Goal: Task Accomplishment & Management: Manage account settings

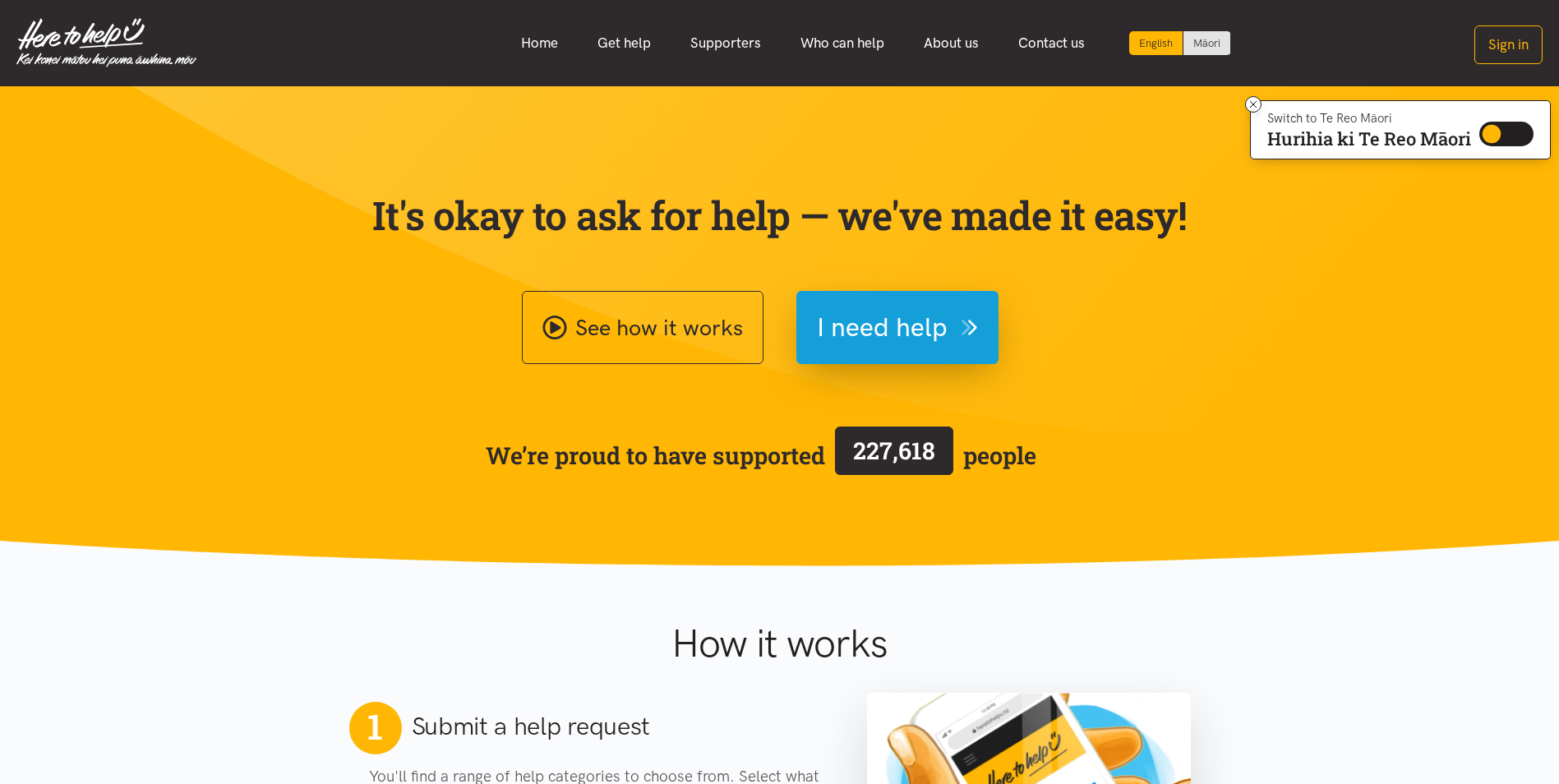
drag, startPoint x: 1500, startPoint y: 53, endPoint x: 1485, endPoint y: 120, distance: 68.7
click at [1500, 53] on button "Sign in" at bounding box center [1508, 45] width 68 height 39
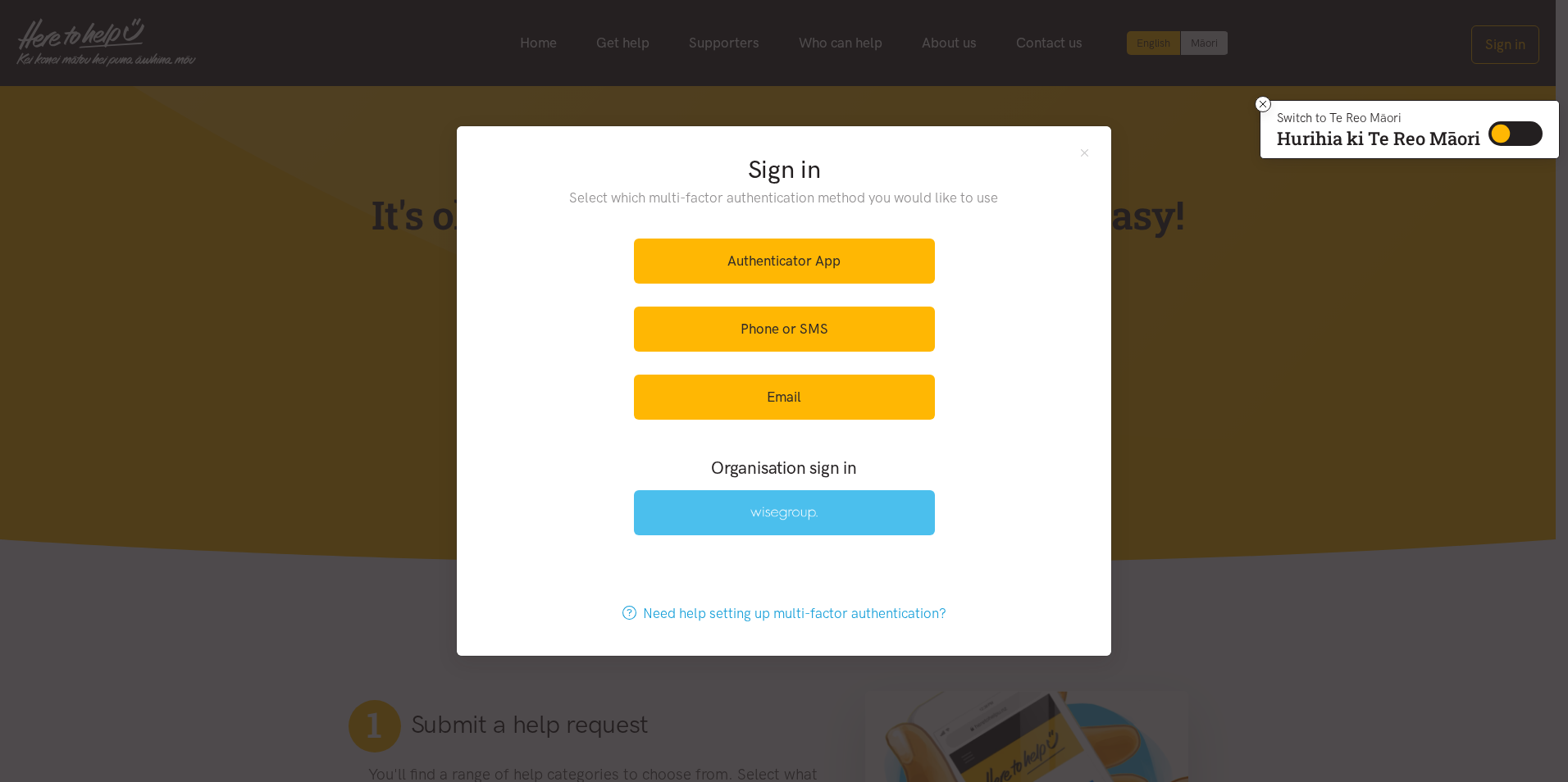
click at [879, 520] on link at bounding box center [784, 512] width 301 height 45
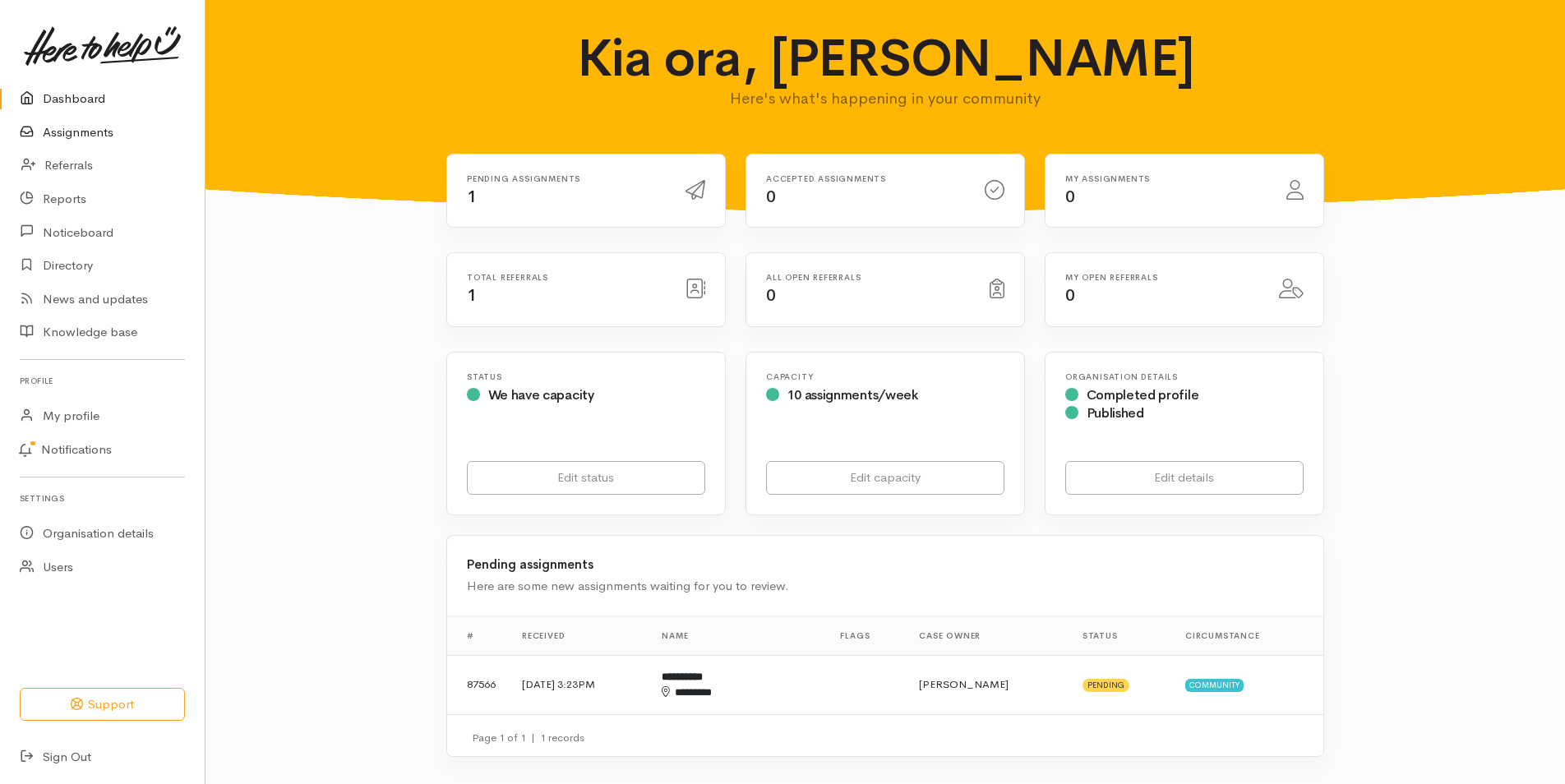
click at [85, 132] on link "Assignments" at bounding box center [102, 133] width 205 height 34
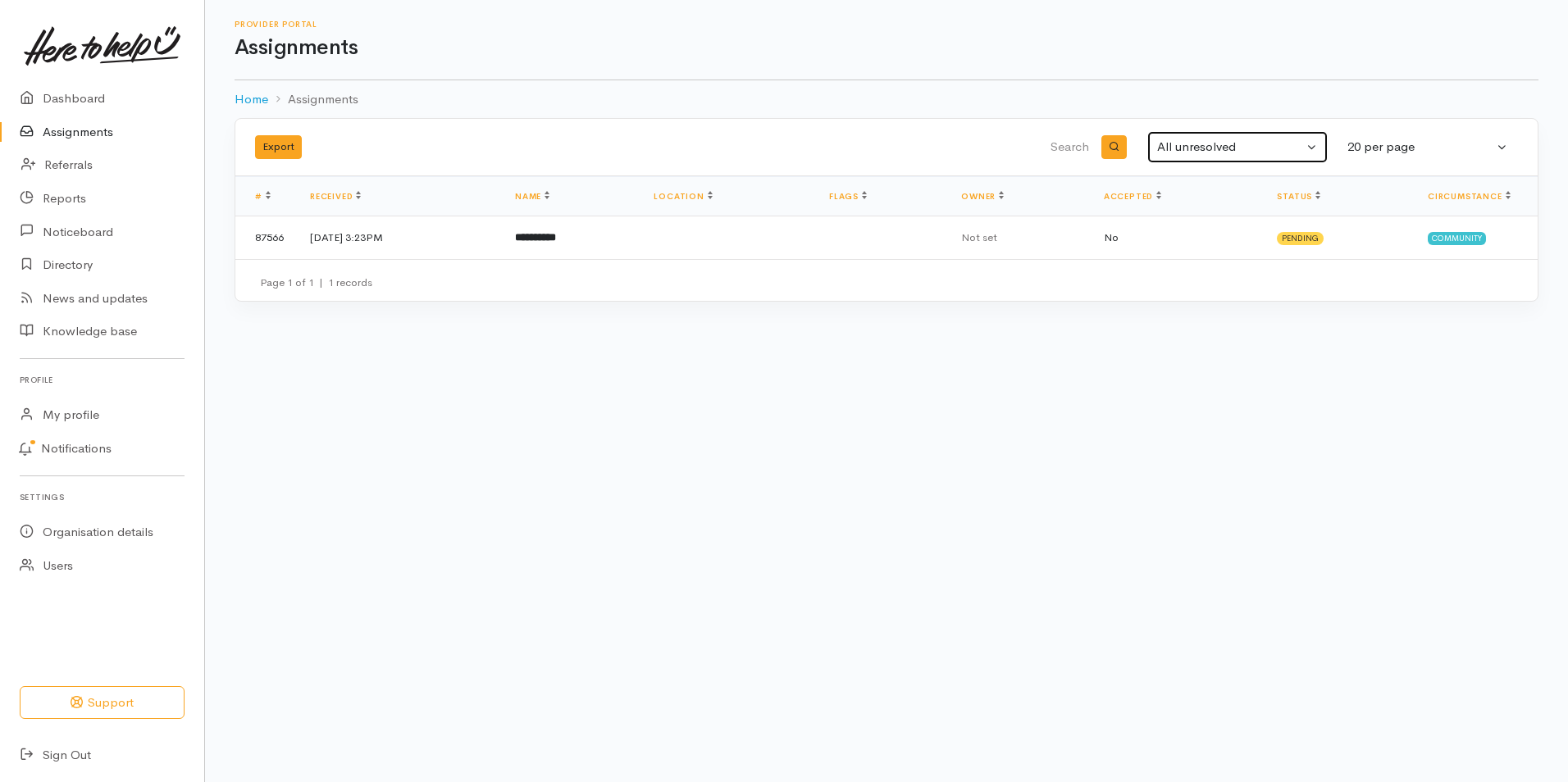
click at [1305, 146] on button "All unresolved" at bounding box center [1237, 147] width 180 height 32
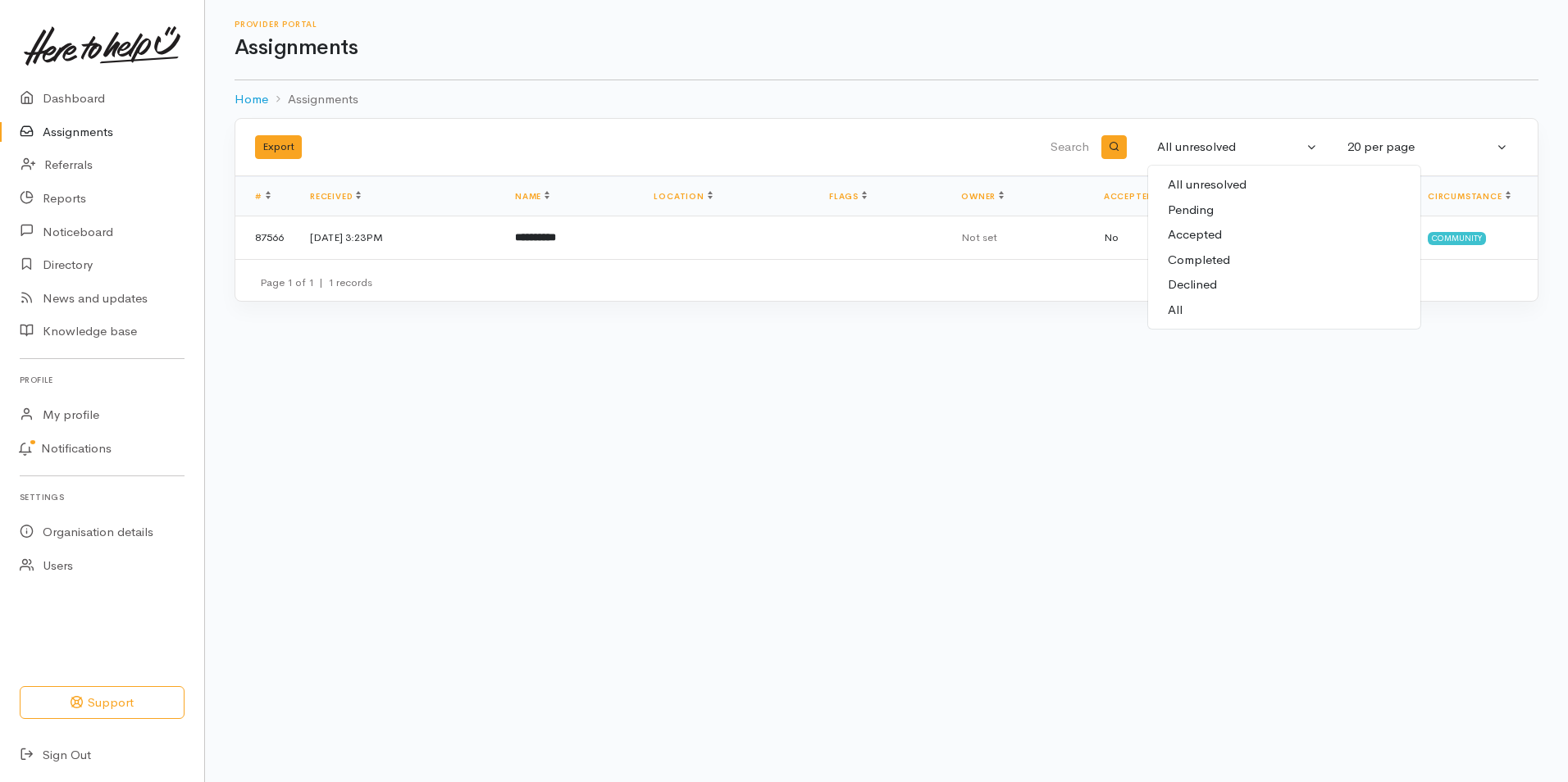
click at [1173, 314] on span "All" at bounding box center [1174, 310] width 14 height 19
select select "All"
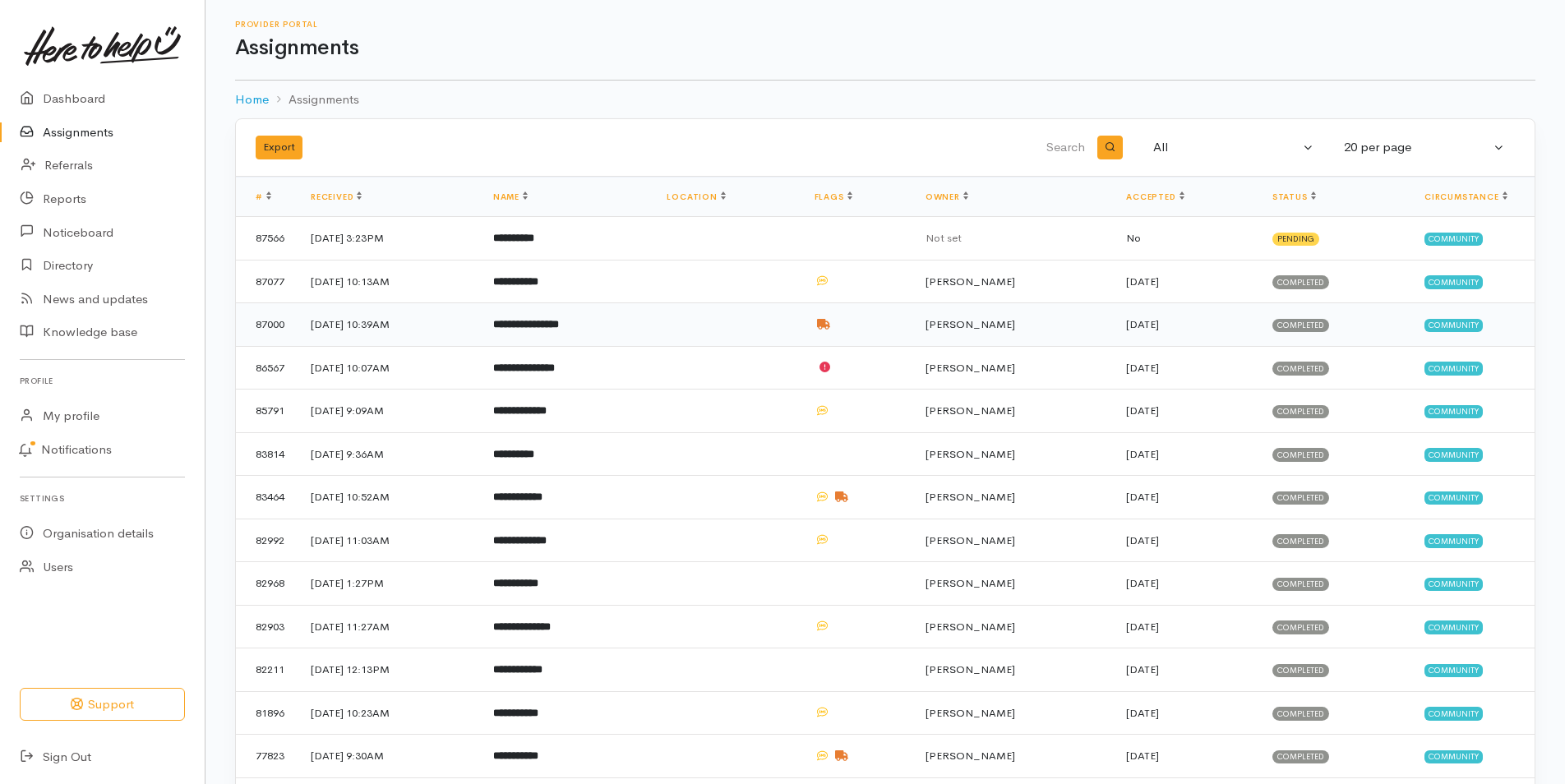
click at [800, 336] on td at bounding box center [726, 324] width 147 height 43
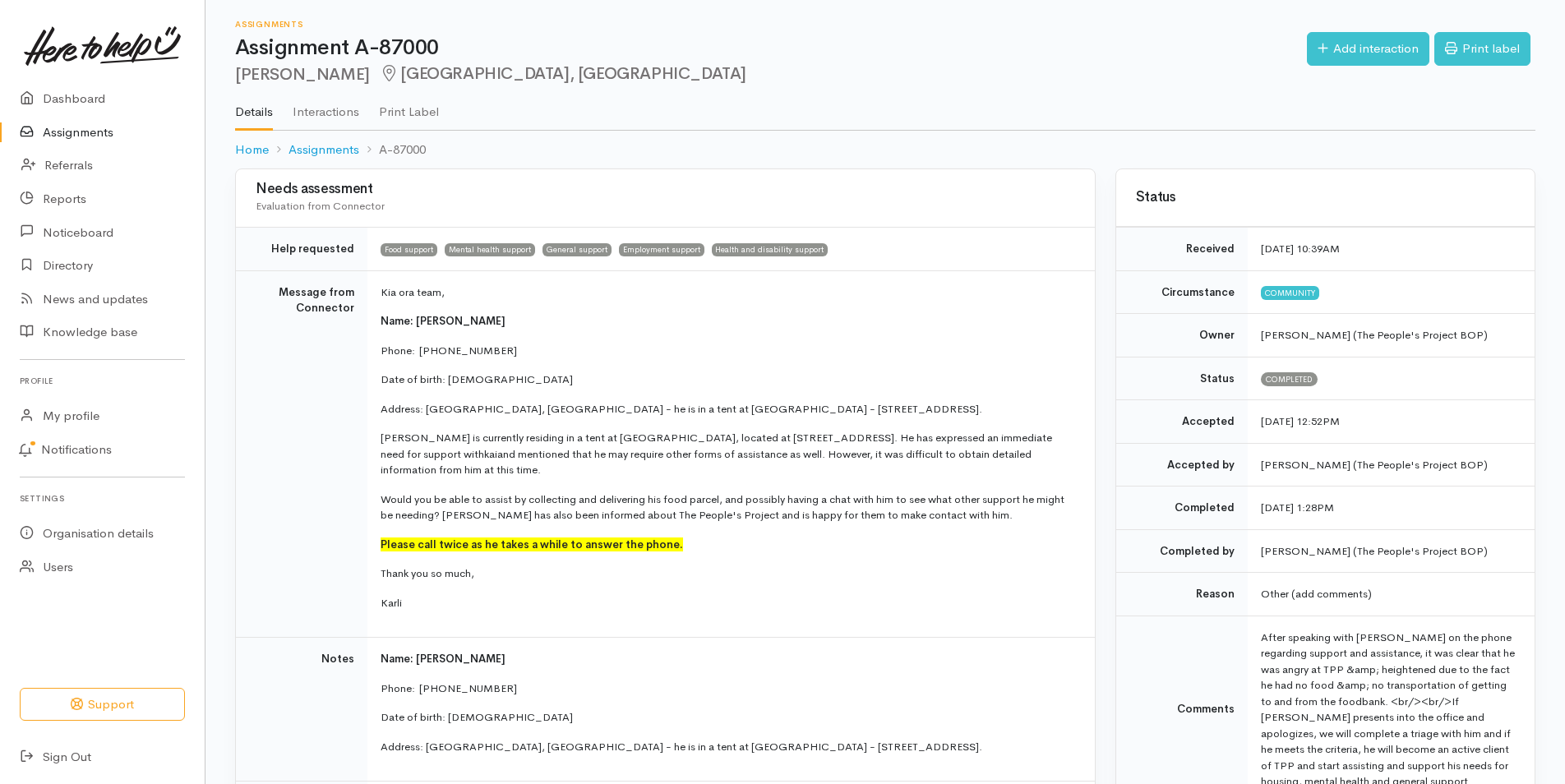
click at [119, 137] on link "Assignments" at bounding box center [102, 133] width 205 height 34
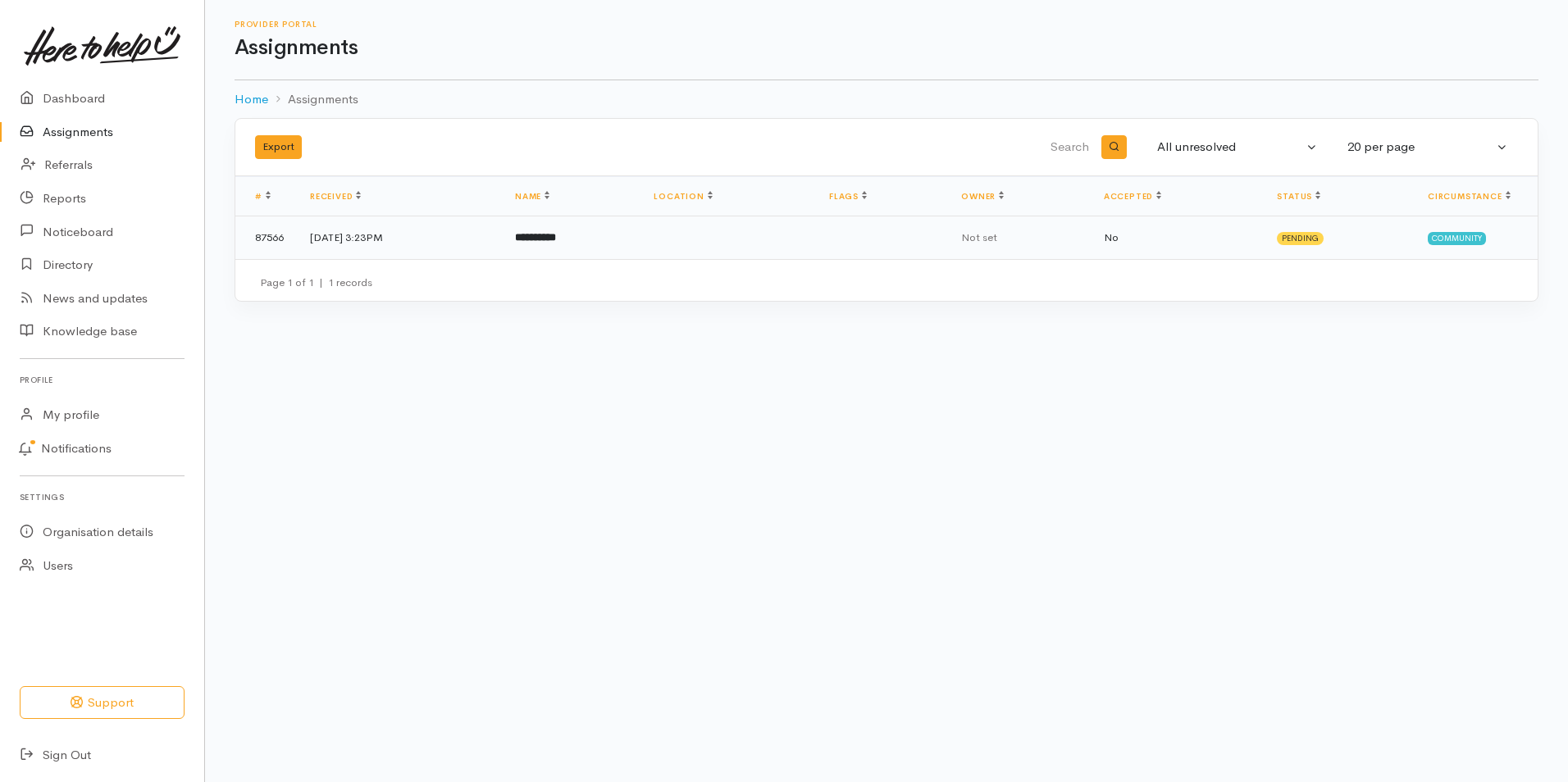
click at [388, 238] on td "[DATE] 3:23PM" at bounding box center [400, 238] width 205 height 42
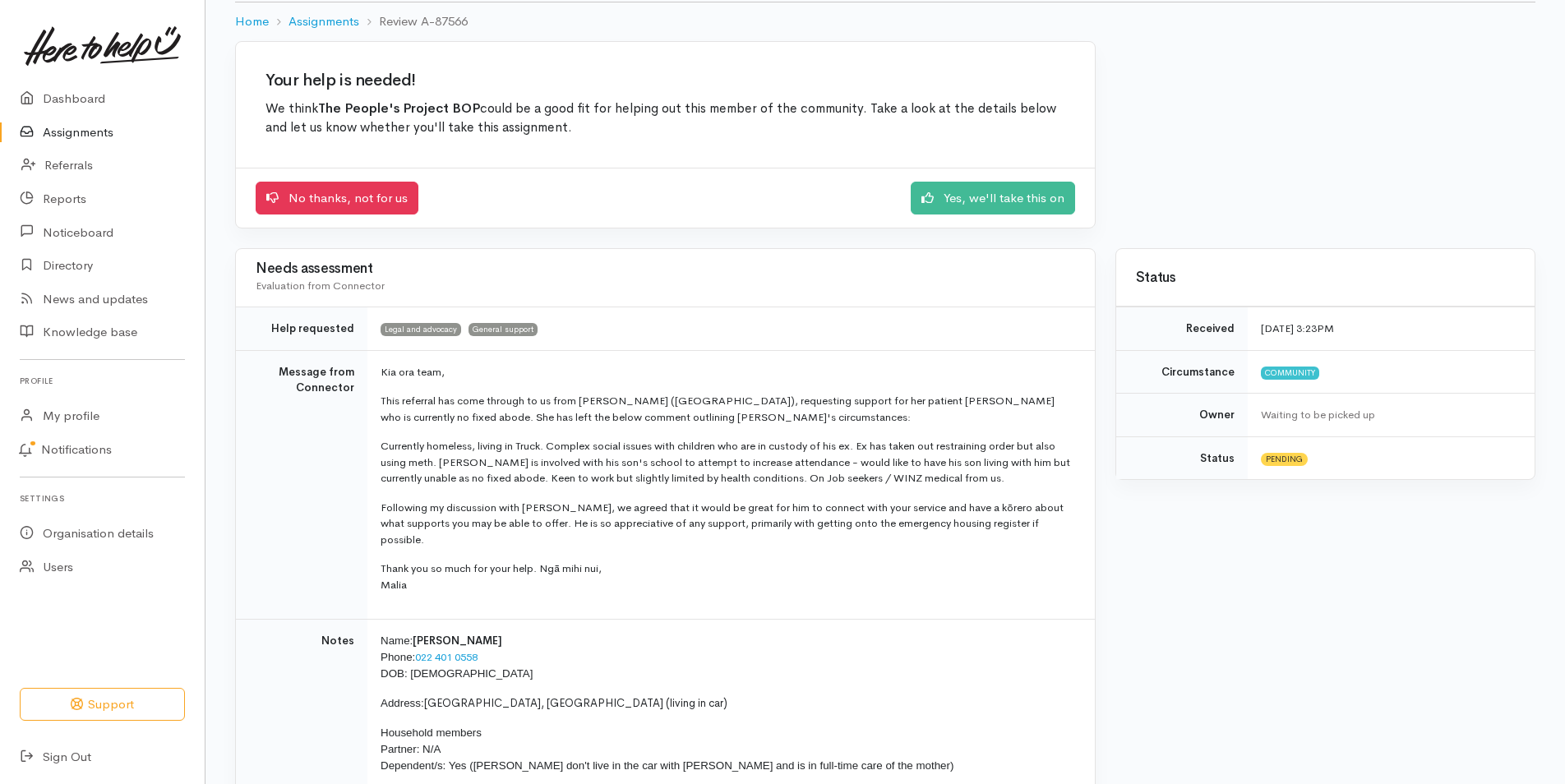
scroll to position [247, 0]
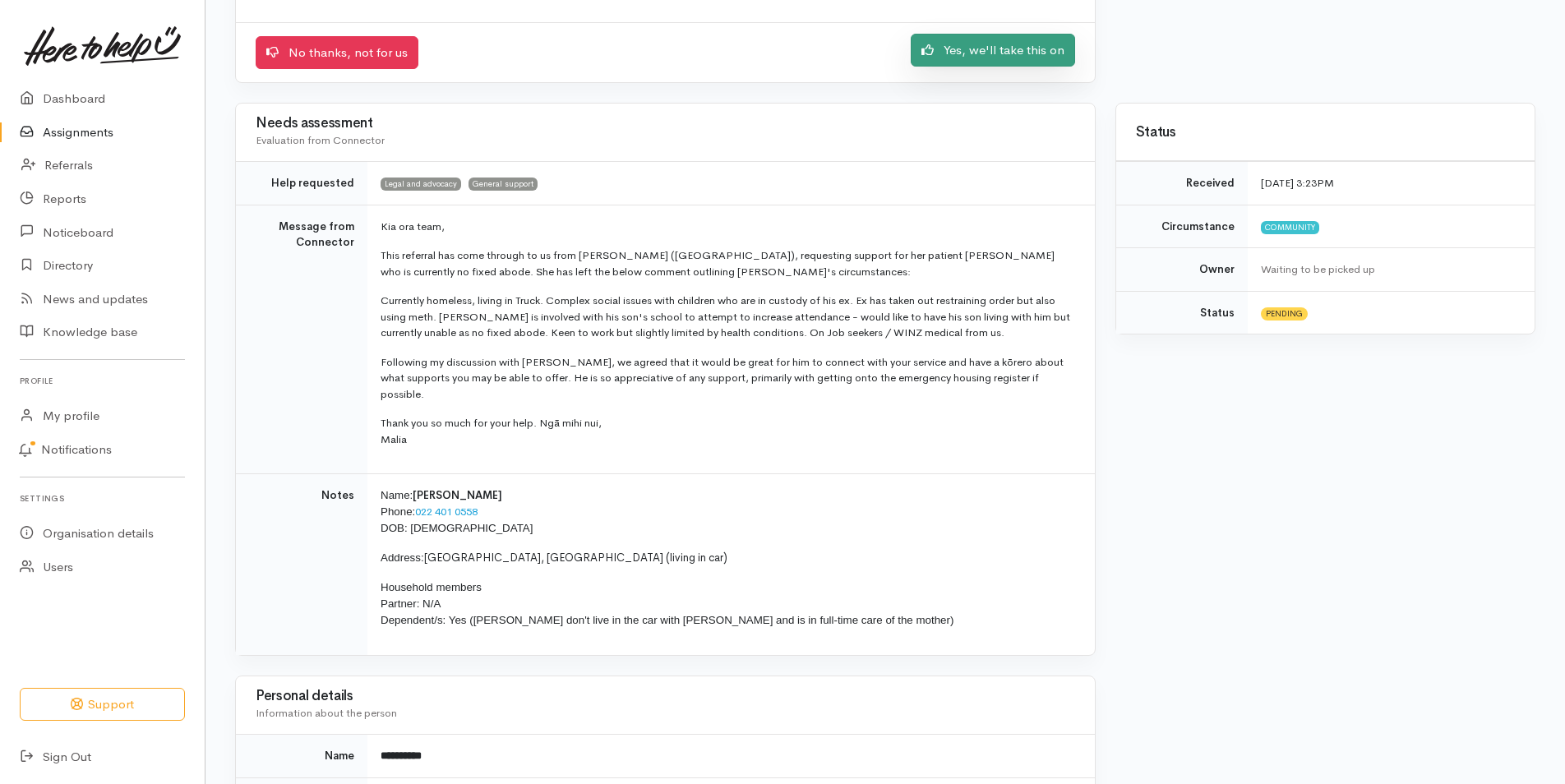
drag, startPoint x: 953, startPoint y: 47, endPoint x: 1043, endPoint y: 242, distance: 214.8
click at [953, 46] on link "Yes, we'll take this on" at bounding box center [993, 51] width 165 height 34
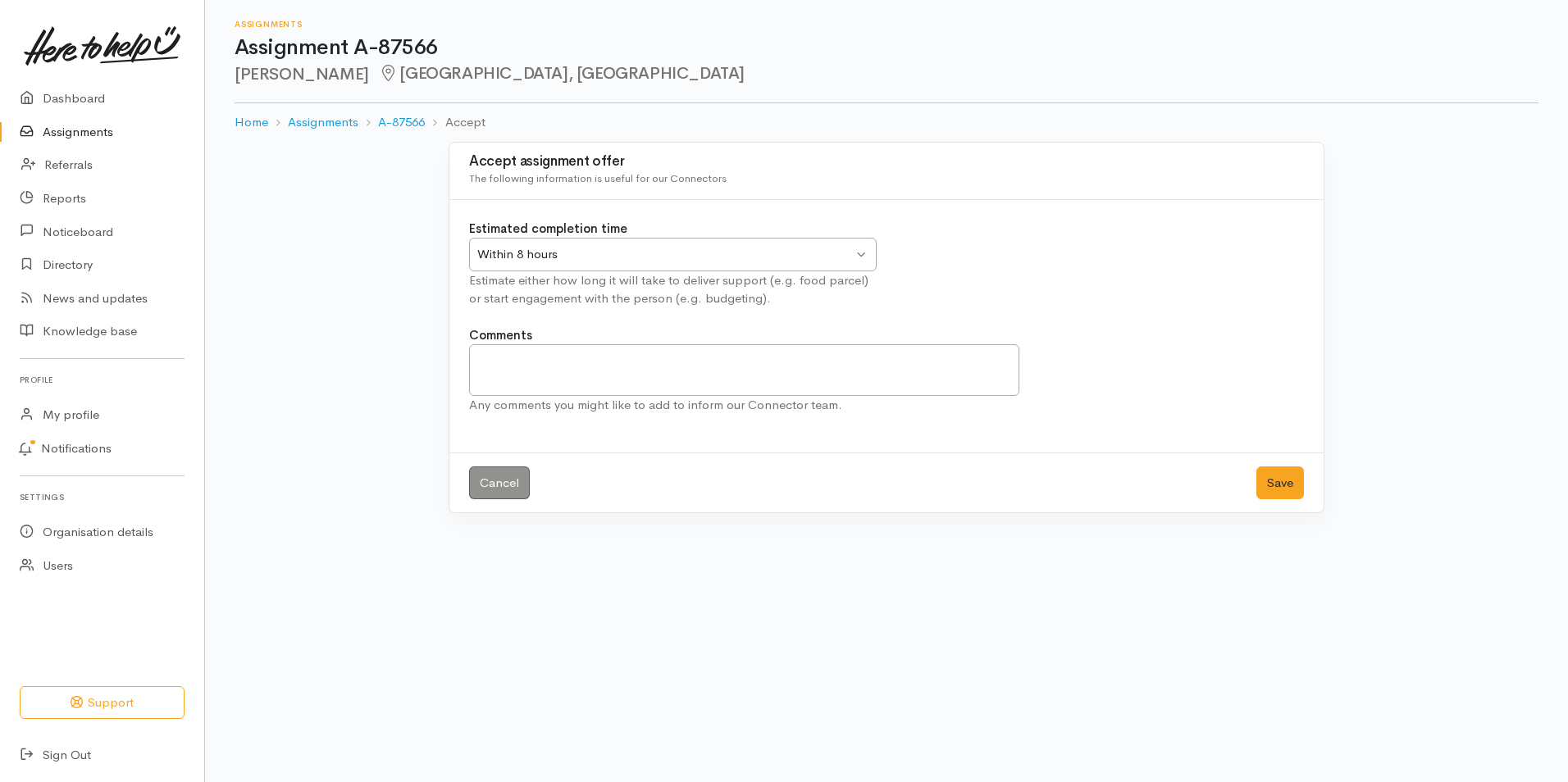
click at [848, 266] on div "Within 8 hours Within 8 hours" at bounding box center [672, 255] width 407 height 34
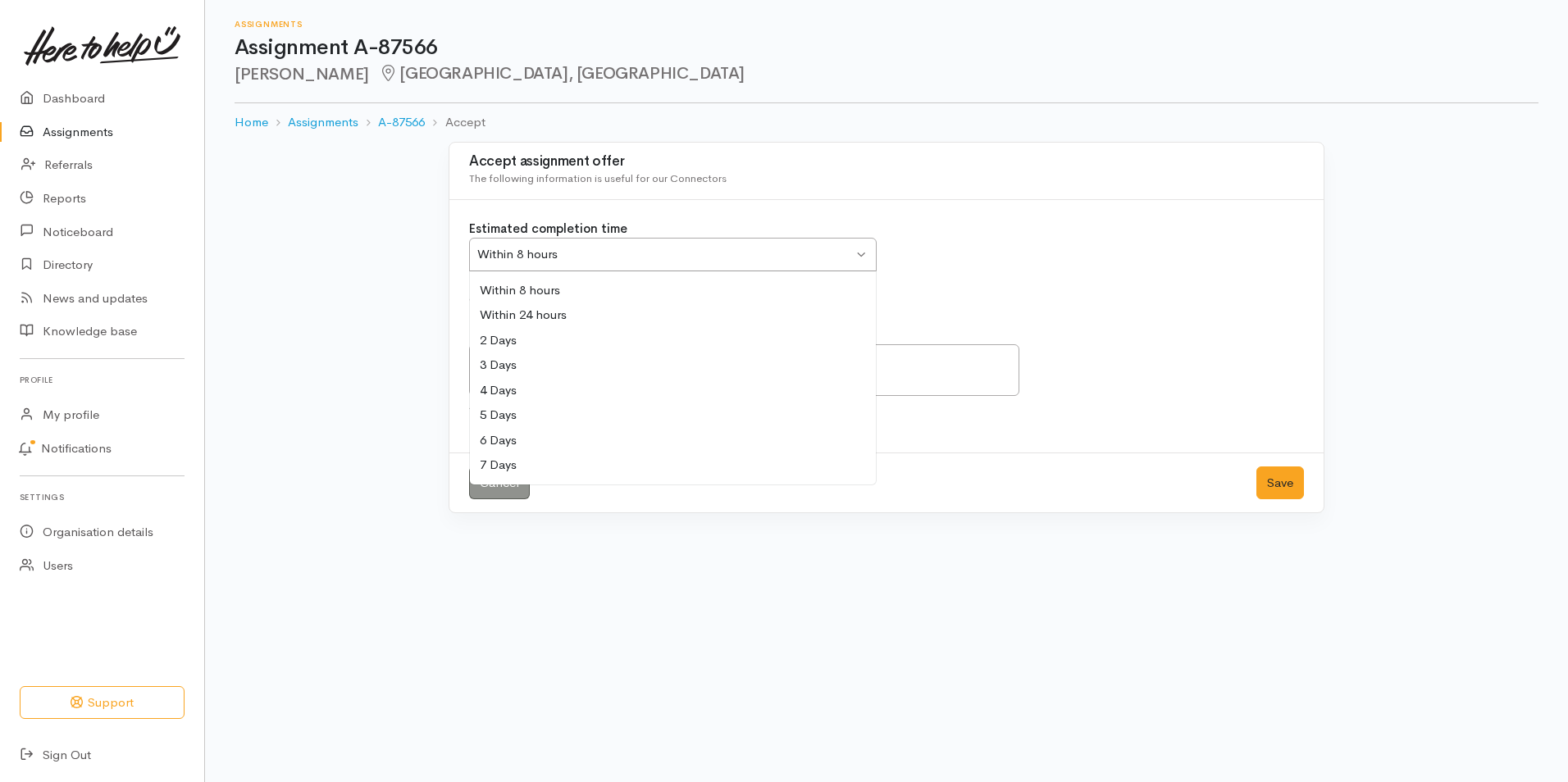
click at [848, 262] on div "Within 8 hours" at bounding box center [665, 255] width 376 height 19
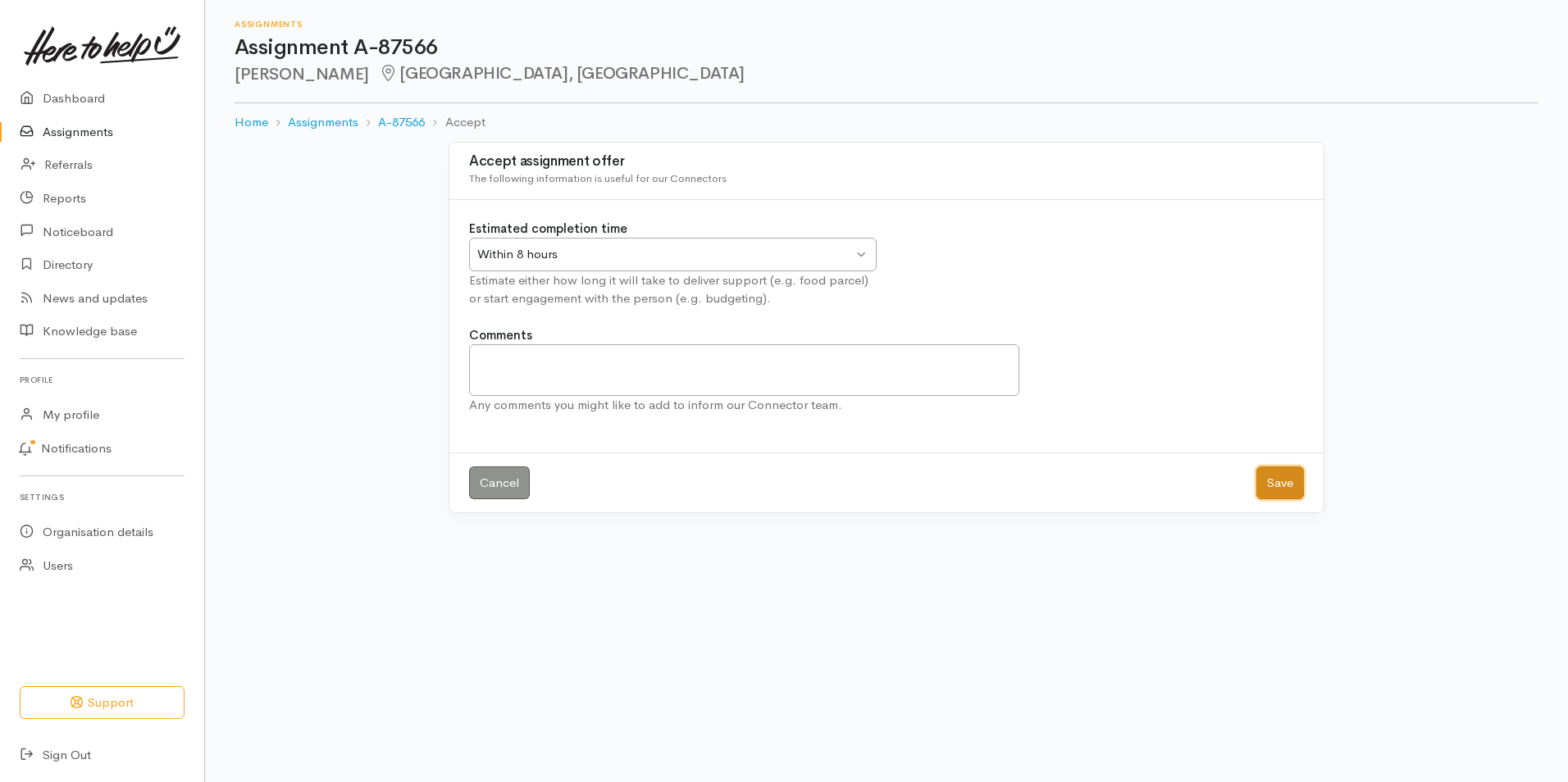
click at [1284, 480] on button "Save" at bounding box center [1280, 483] width 47 height 34
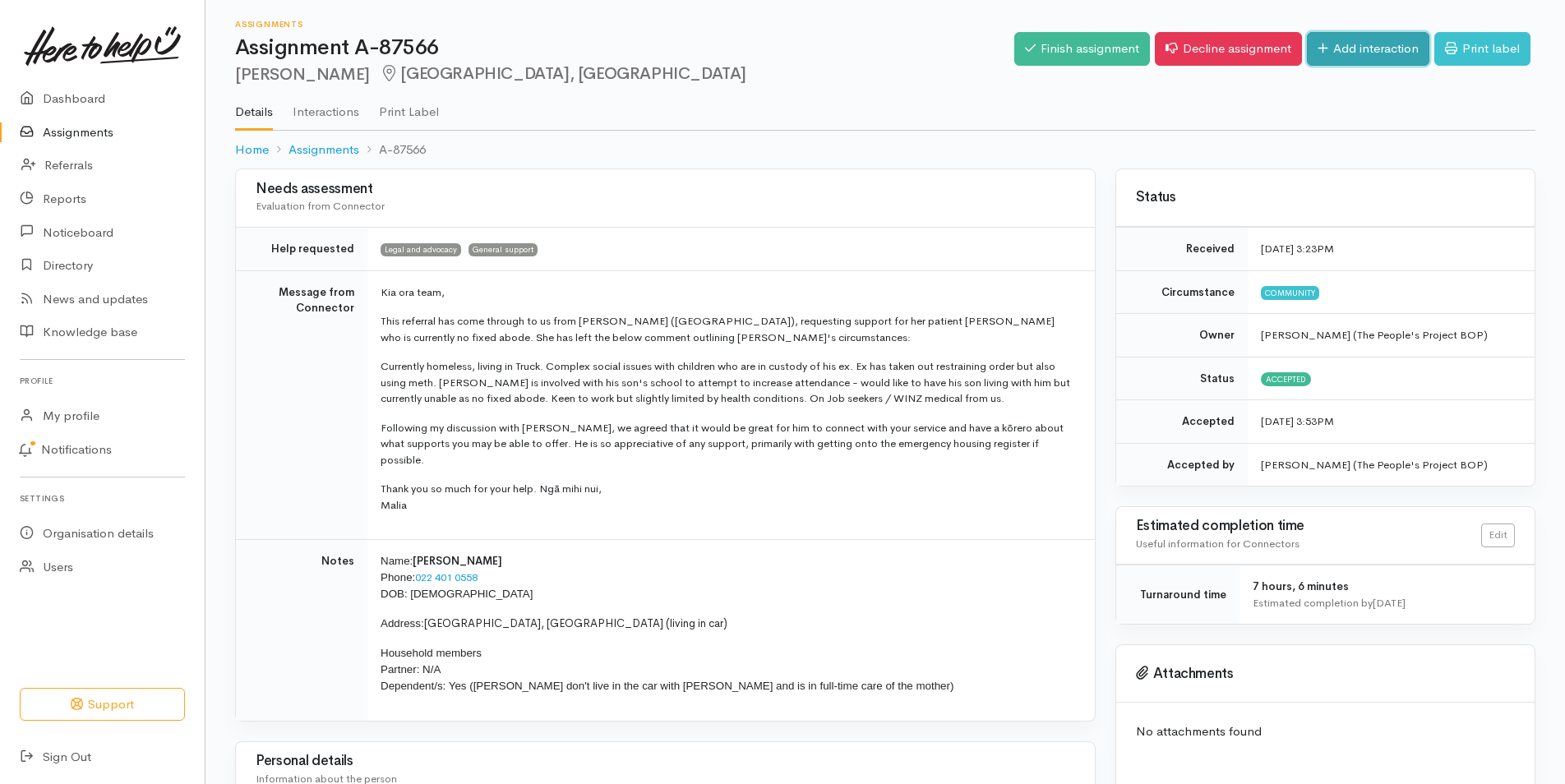
drag, startPoint x: 1344, startPoint y: 47, endPoint x: 1390, endPoint y: 235, distance: 193.5
click at [1344, 45] on link "Add interaction" at bounding box center [1368, 49] width 122 height 34
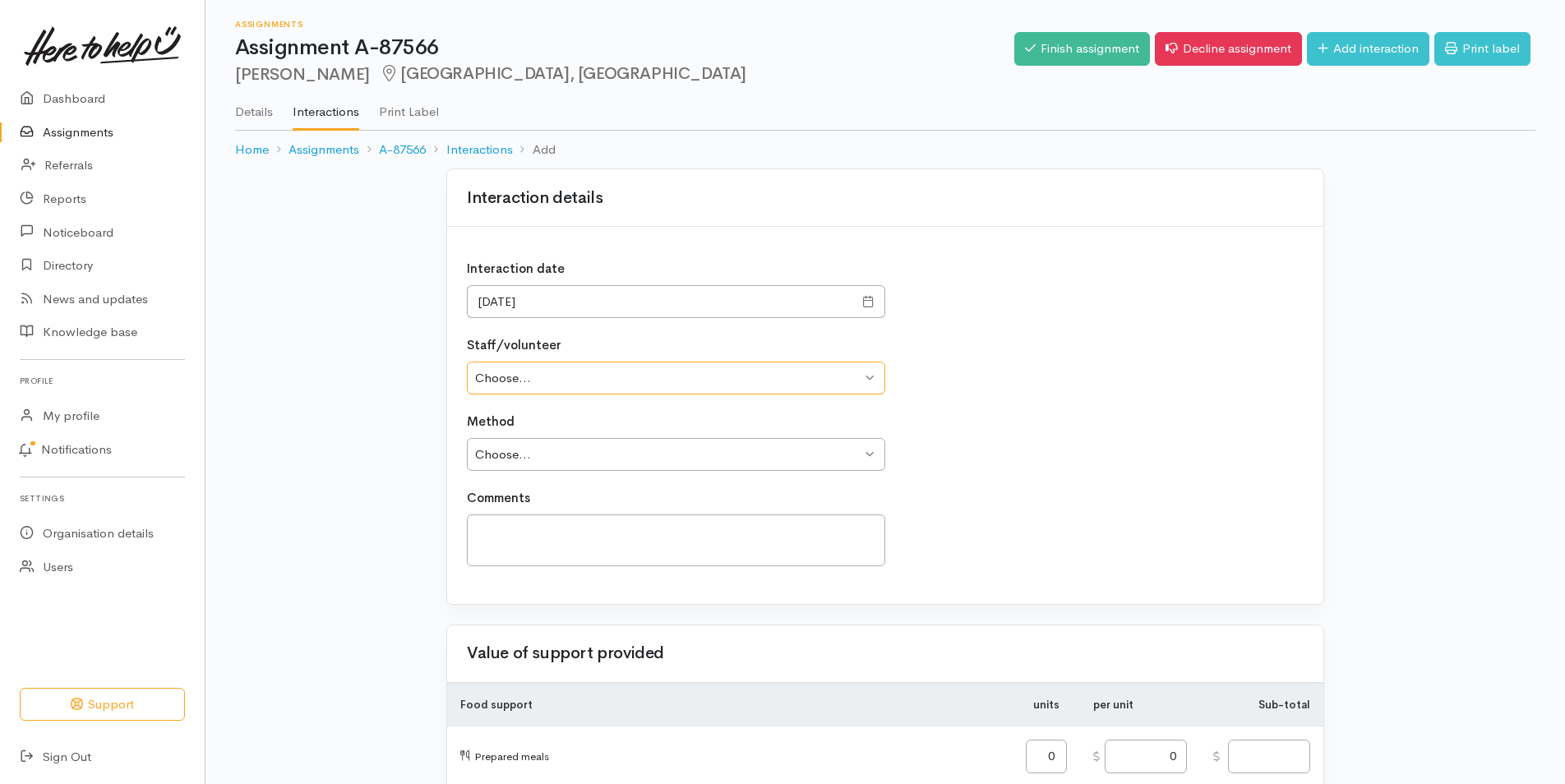
click at [591, 377] on select "Choose... [PERSON_NAME] [PERSON_NAME] Dryland [PERSON_NAME] [PERSON_NAME] [PERS…" at bounding box center [676, 378] width 418 height 34
select select "1766"
click at [467, 361] on select "Choose... [PERSON_NAME] [PERSON_NAME] Dryland [PERSON_NAME] [PERSON_NAME] [PERS…" at bounding box center [676, 378] width 418 height 34
click at [572, 455] on select "Choose... Phone Visit Other" at bounding box center [676, 455] width 418 height 34
select select "1"
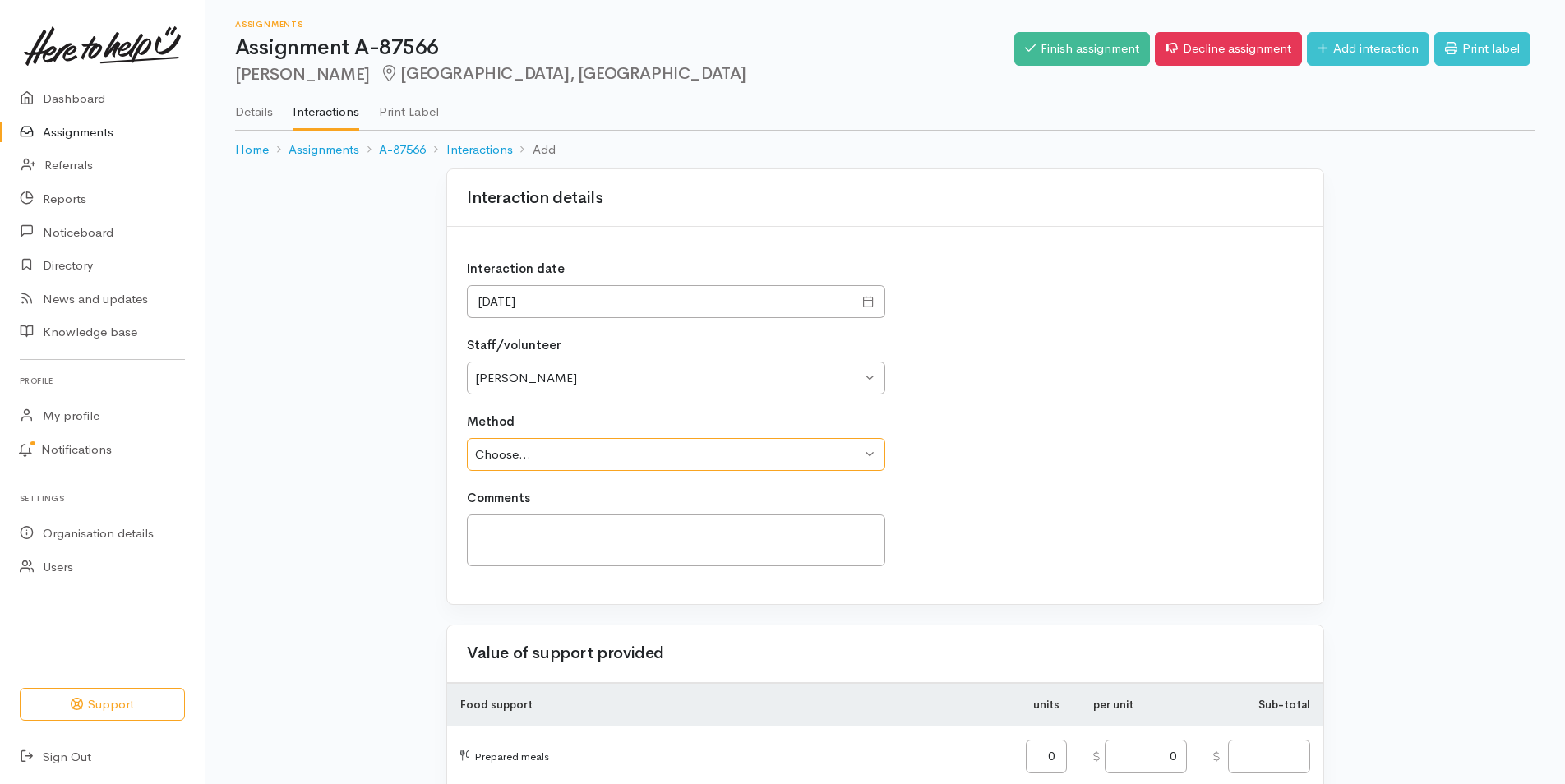
click at [467, 438] on select "Choose... Phone Visit Other" at bounding box center [676, 455] width 418 height 34
click at [568, 524] on textarea at bounding box center [676, 540] width 418 height 52
click at [659, 524] on textarea "FOH [PERSON_NAME] contacted [PERSON_NAME] on hi" at bounding box center [676, 540] width 418 height 52
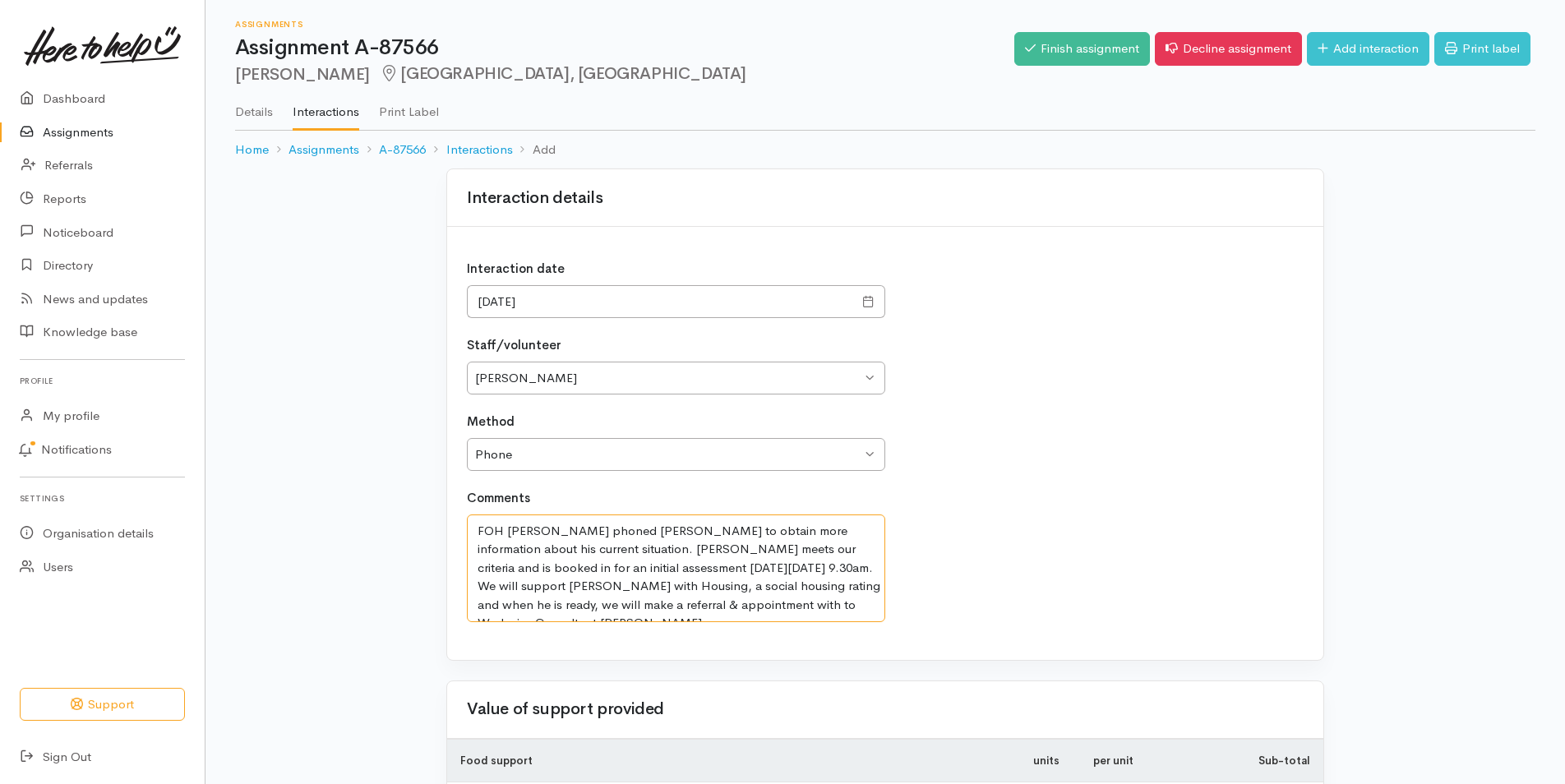
click at [661, 605] on textarea "FOH [PERSON_NAME] phoned [PERSON_NAME] to obtain more information about his cur…" at bounding box center [676, 568] width 418 height 108
click at [788, 605] on textarea "FOH [PERSON_NAME] phoned [PERSON_NAME] to obtain more information about his cur…" at bounding box center [676, 568] width 418 height 108
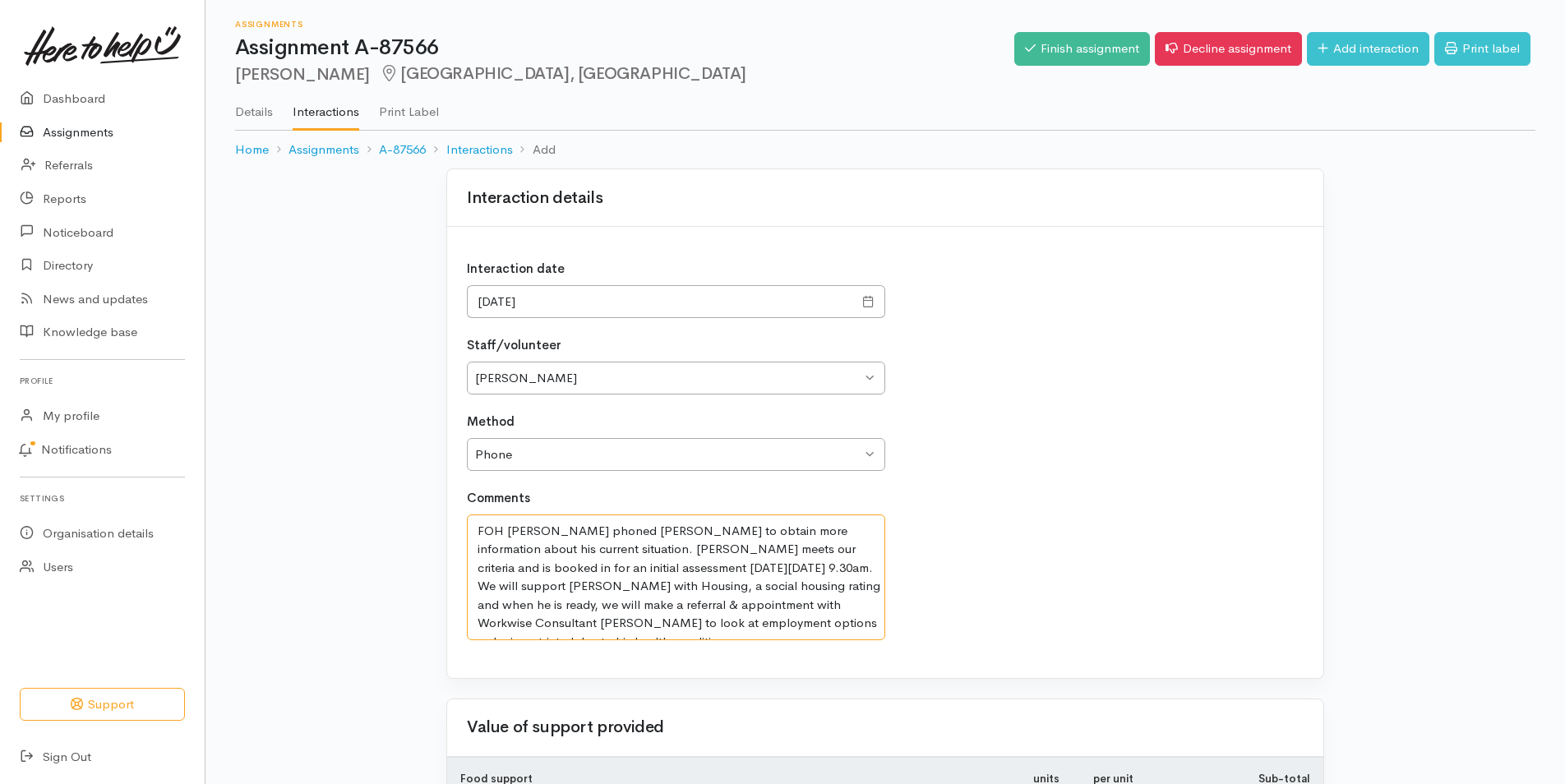
type textarea "FOH [PERSON_NAME] phoned [PERSON_NAME] to obtain more information about his cur…"
drag, startPoint x: 749, startPoint y: 531, endPoint x: 755, endPoint y: 539, distance: 10.0
click at [749, 531] on textarea "FOH [PERSON_NAME] phoned [PERSON_NAME] to obtain more information about his cur…" at bounding box center [676, 577] width 418 height 126
click at [683, 588] on textarea "FOH [PERSON_NAME] phoned [PERSON_NAME] to obtain more information about his cur…" at bounding box center [676, 577] width 418 height 126
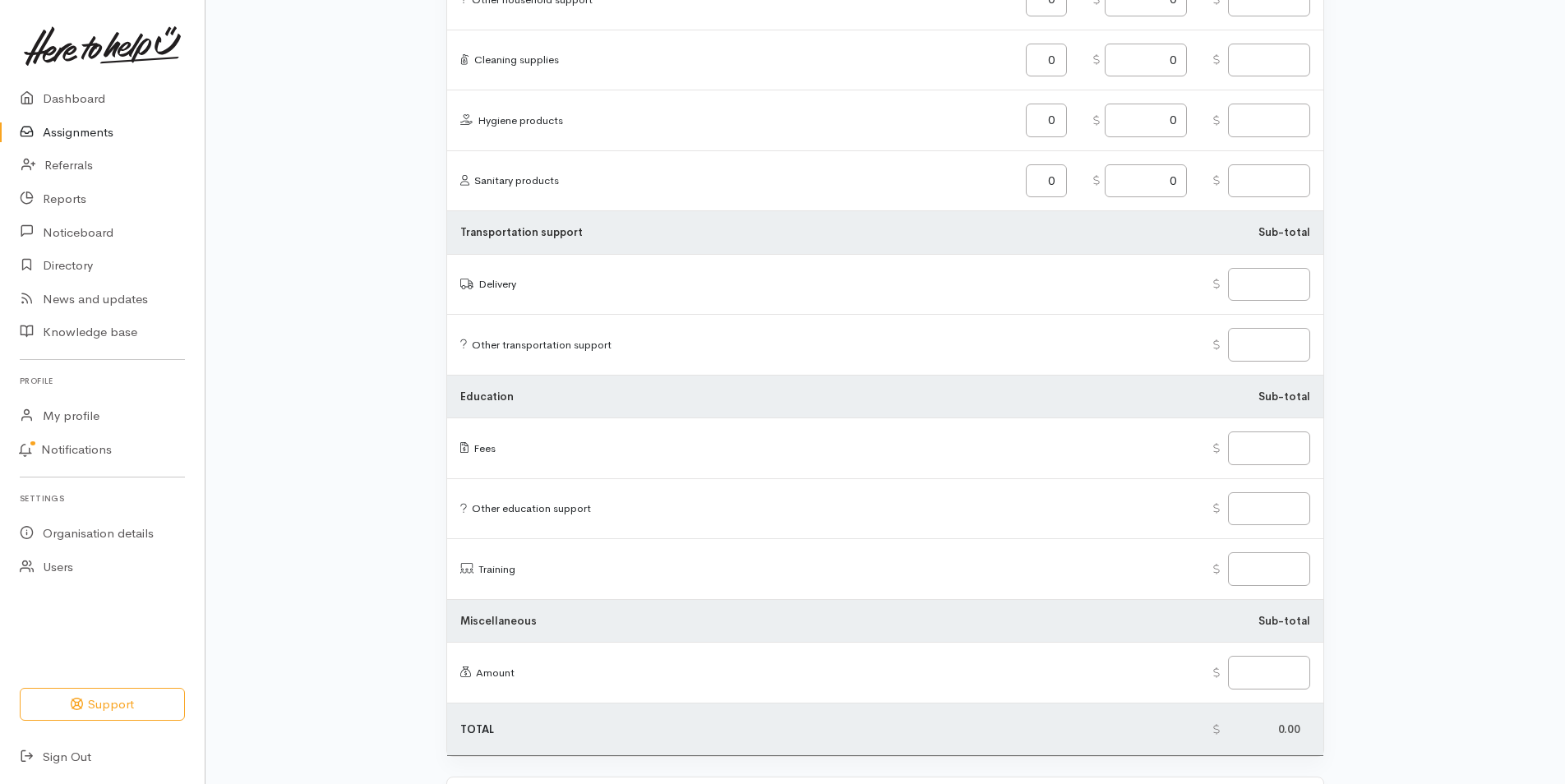
scroll to position [1936, 0]
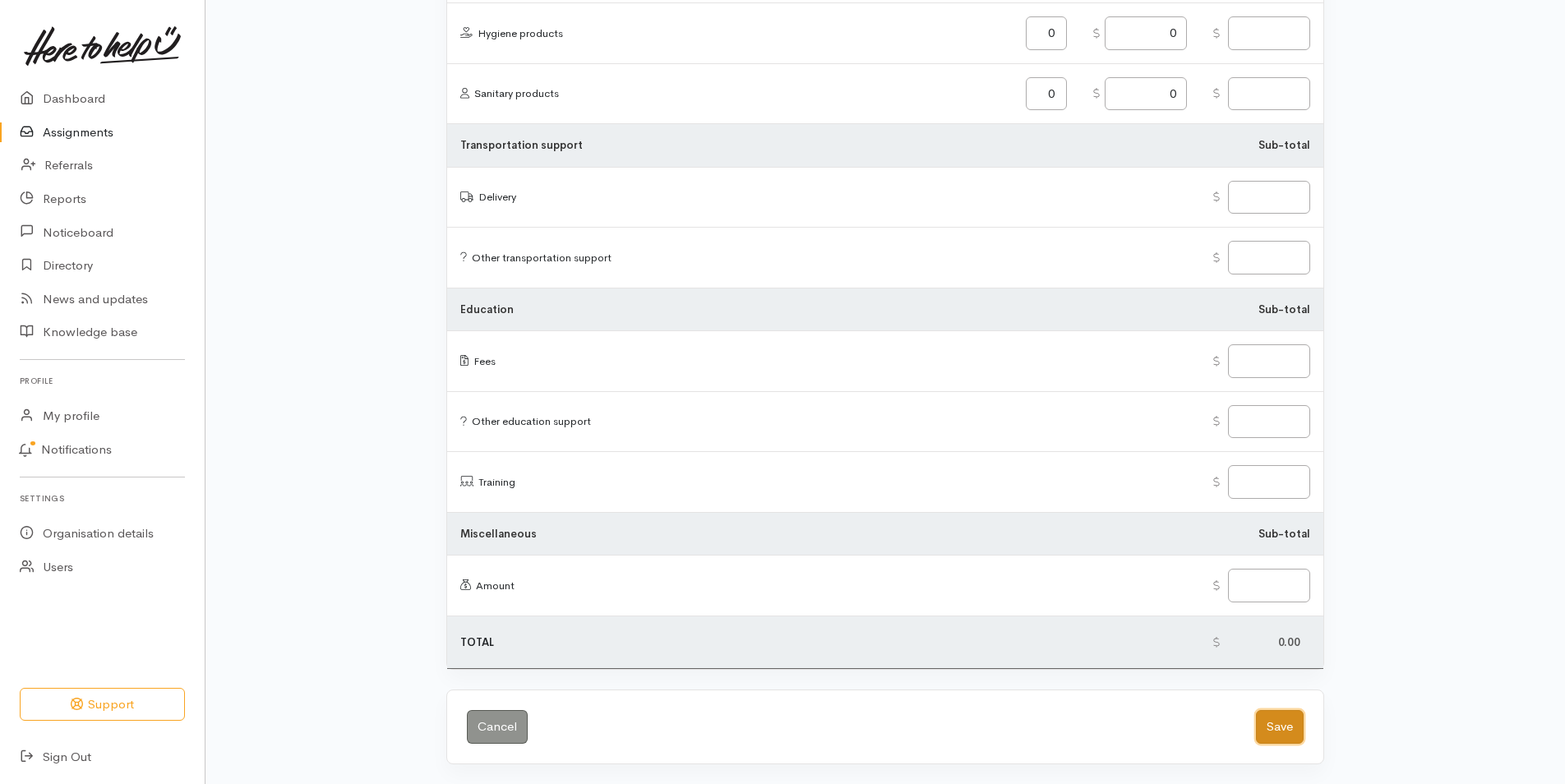
click at [1282, 725] on button "Save" at bounding box center [1280, 727] width 48 height 34
